Goal: Entertainment & Leisure: Consume media (video, audio)

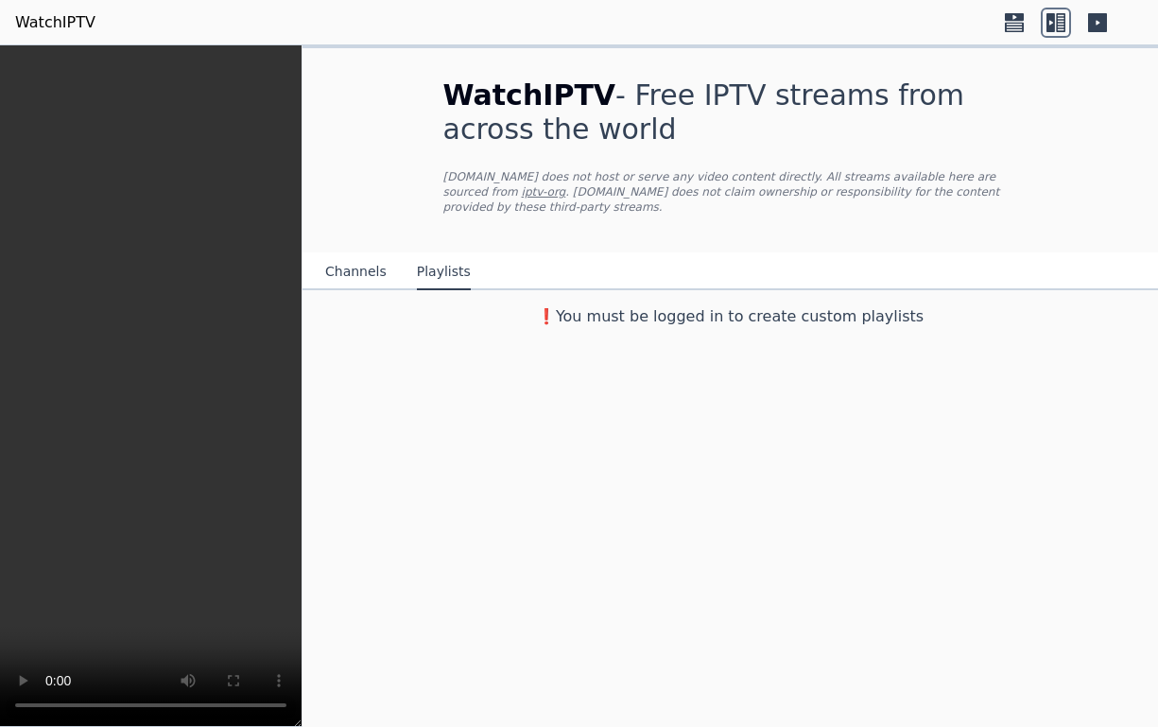
click at [1013, 21] on icon at bounding box center [1015, 23] width 30 height 30
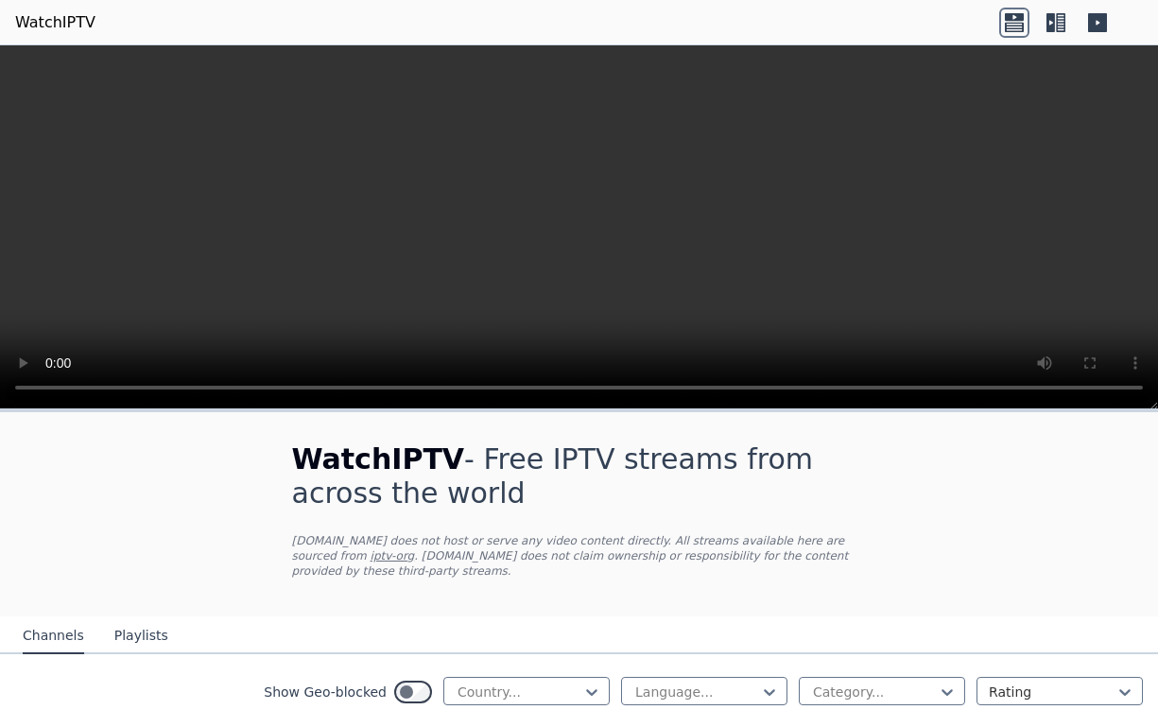
click at [1013, 25] on icon at bounding box center [1015, 23] width 30 height 30
click at [1055, 24] on icon at bounding box center [1056, 23] width 30 height 30
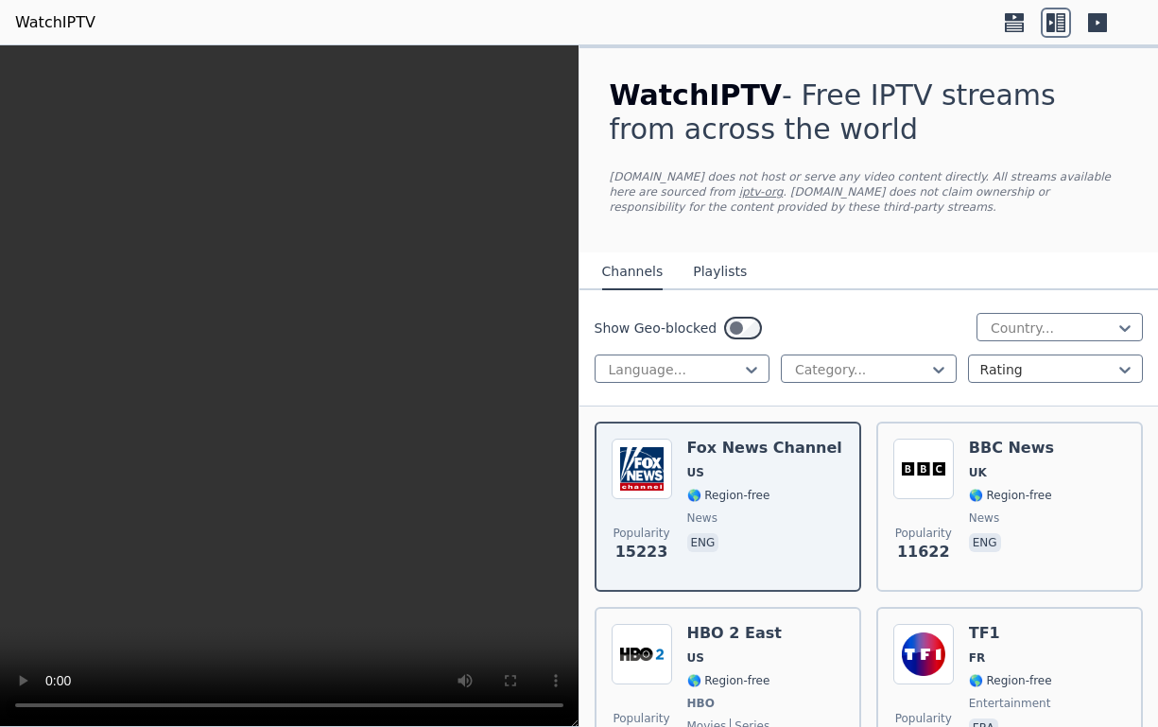
click at [1088, 24] on icon at bounding box center [1097, 22] width 19 height 19
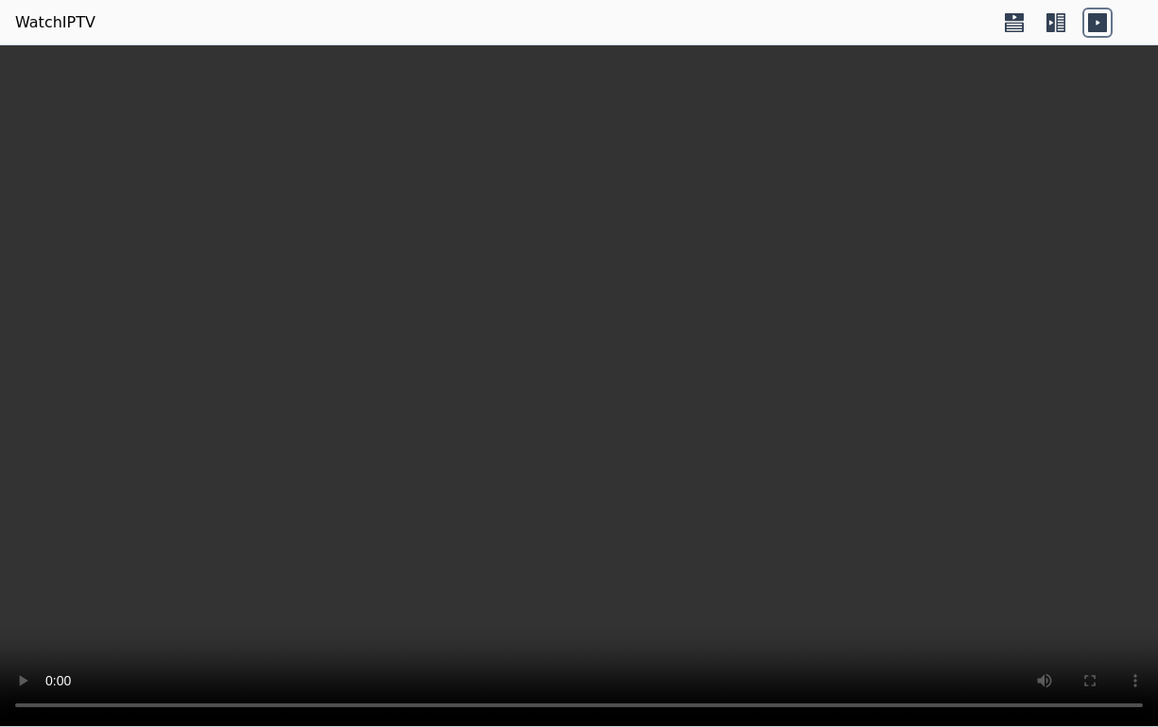
click at [1057, 26] on icon at bounding box center [1060, 22] width 9 height 19
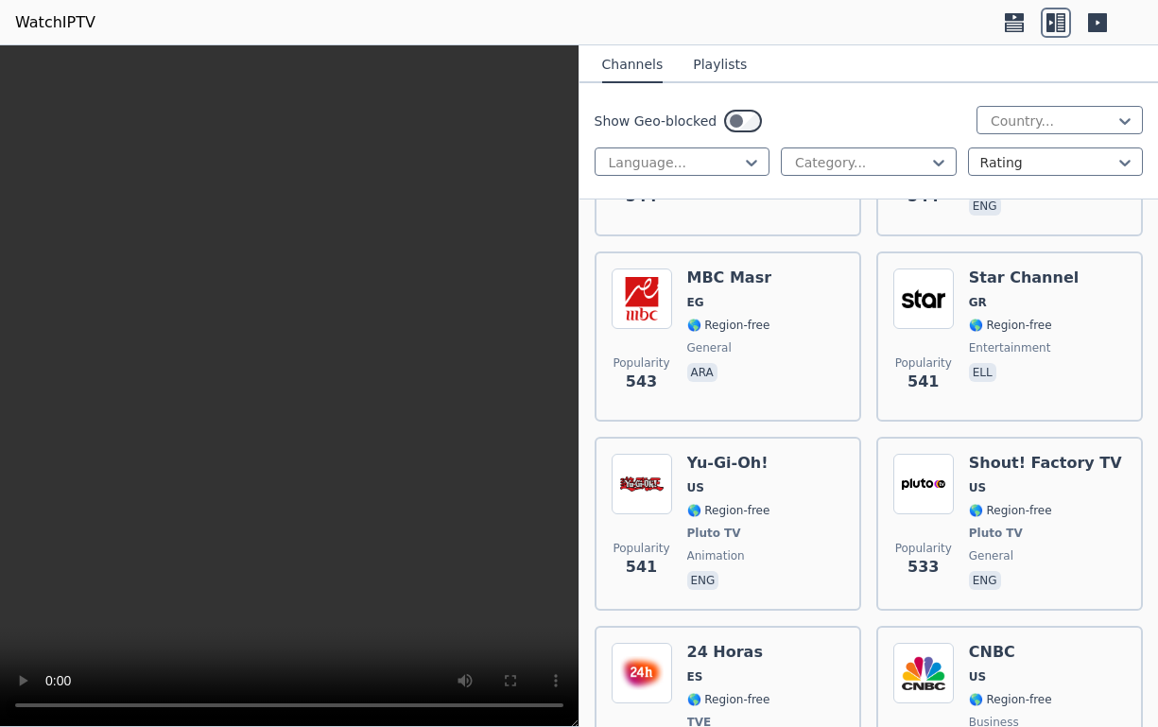
scroll to position [7739, 0]
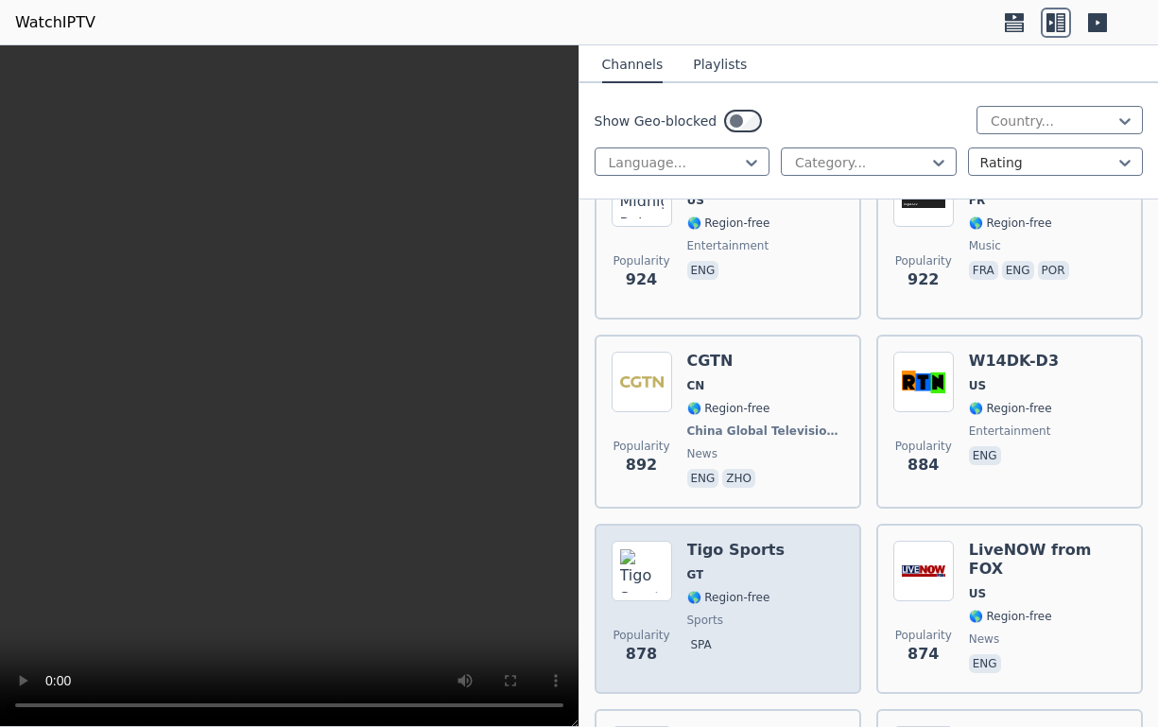
click at [713, 541] on h6 "Tigo Sports" at bounding box center [735, 550] width 97 height 19
